Goal: Task Accomplishment & Management: Use online tool/utility

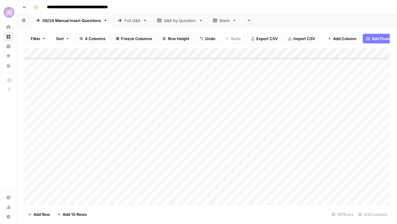
scroll to position [823, 1]
click at [271, 141] on div "Add Column" at bounding box center [206, 126] width 365 height 156
click at [275, 141] on div "Add Column" at bounding box center [206, 126] width 365 height 156
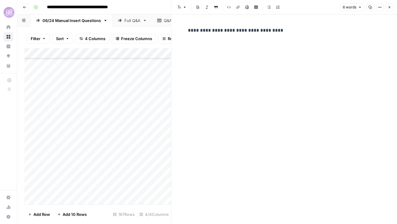
click at [389, 8] on icon "button" at bounding box center [389, 7] width 2 height 2
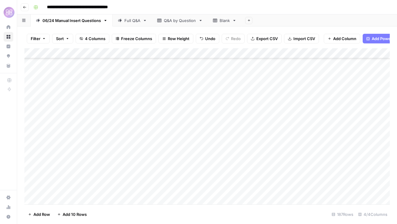
scroll to position [1777, 1]
drag, startPoint x: 263, startPoint y: 140, endPoint x: 262, endPoint y: 187, distance: 47.3
click at [262, 187] on div "Add Column" at bounding box center [206, 126] width 365 height 156
click at [252, 117] on div "Add Column" at bounding box center [206, 126] width 365 height 156
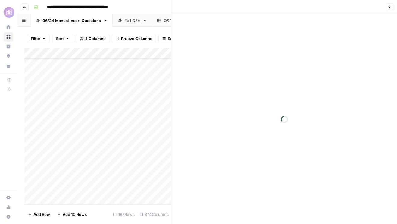
drag, startPoint x: 234, startPoint y: 107, endPoint x: 382, endPoint y: 17, distance: 173.2
click at [234, 107] on div at bounding box center [283, 118] width 225 height 209
click at [390, 5] on button "Close" at bounding box center [389, 7] width 8 height 8
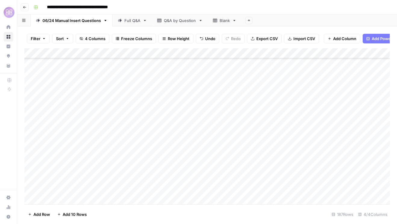
click at [263, 105] on div "Add Column" at bounding box center [206, 126] width 365 height 156
click at [265, 113] on div "Add Column" at bounding box center [206, 126] width 365 height 156
drag, startPoint x: 267, startPoint y: 113, endPoint x: 270, endPoint y: 207, distance: 94.5
click at [270, 207] on div "Filter Sort 4 Columns Freeze Columns Row Height Undo Redo Export CSV Import CSV…" at bounding box center [206, 124] width 379 height 197
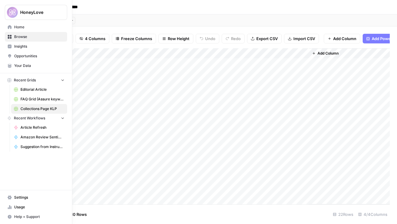
click at [29, 29] on span "Home" at bounding box center [39, 26] width 50 height 5
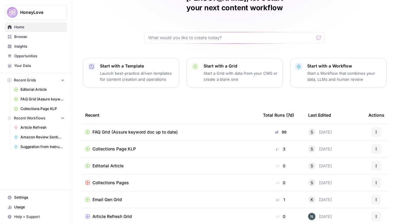
scroll to position [53, 0]
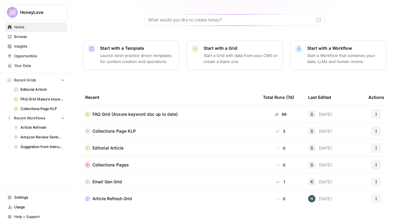
click at [151, 111] on span "FAQ Grid (Assure keyword doc up to date)" at bounding box center [134, 114] width 85 height 6
